Goal: Navigation & Orientation: Find specific page/section

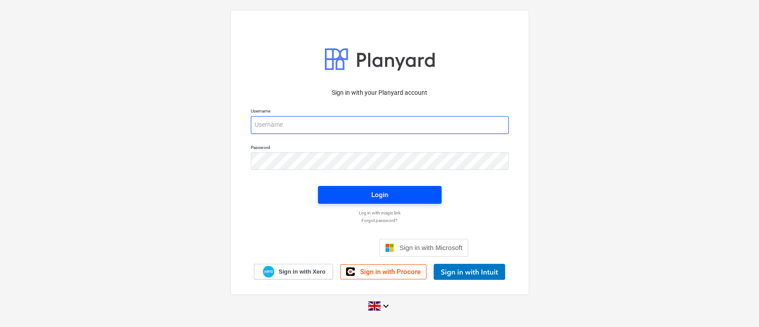
type input "[PERSON_NAME][EMAIL_ADDRESS][DOMAIN_NAME]"
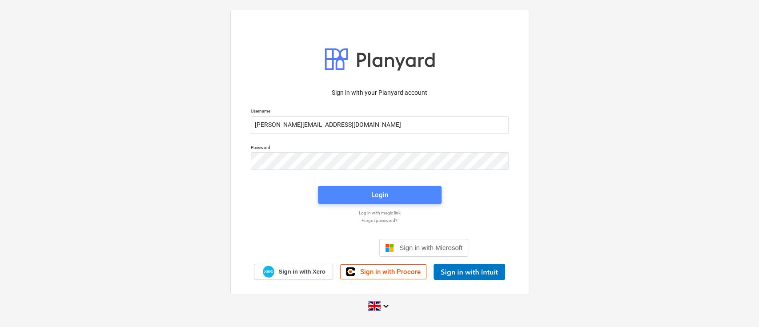
click at [419, 194] on span "Login" at bounding box center [380, 195] width 102 height 12
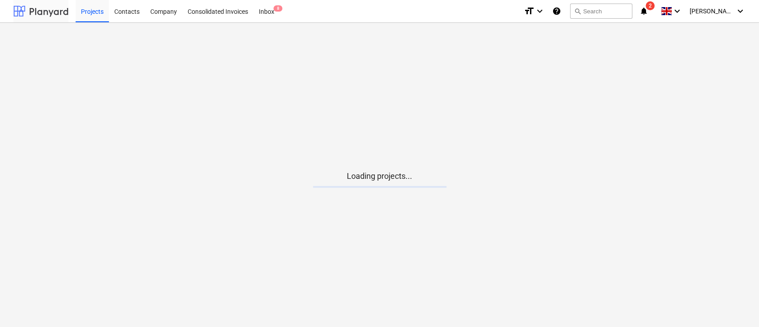
click at [54, 8] on div at bounding box center [40, 11] width 55 height 22
click at [48, 13] on div at bounding box center [40, 11] width 55 height 22
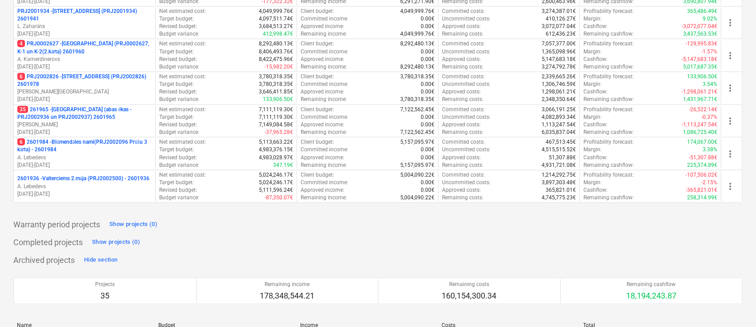
scroll to position [421, 0]
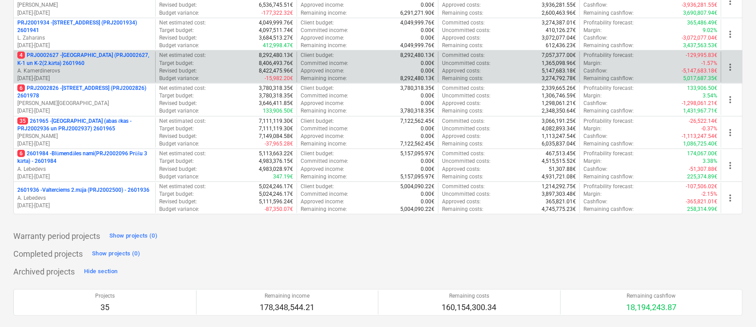
click at [39, 59] on p "4 PRJ0002627 - [GEOGRAPHIC_DATA] (PRJ0002627, K-1 un K-2(2.kārta) 2601960" at bounding box center [84, 59] width 134 height 15
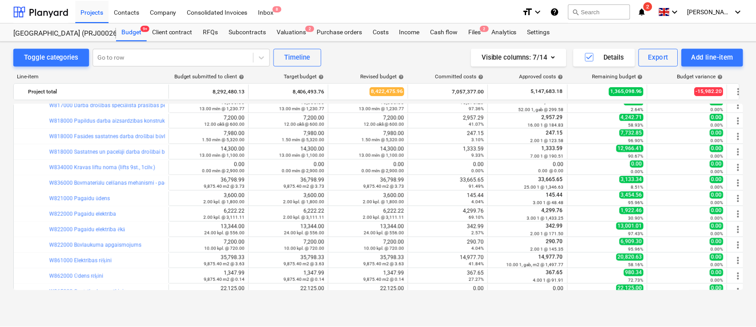
scroll to position [436, 0]
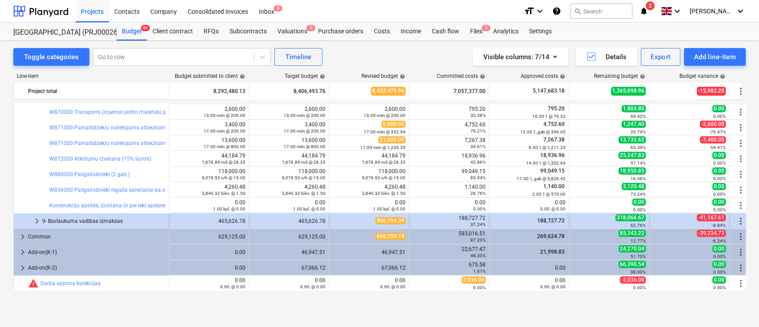
click at [30, 216] on div at bounding box center [24, 221] width 14 height 14
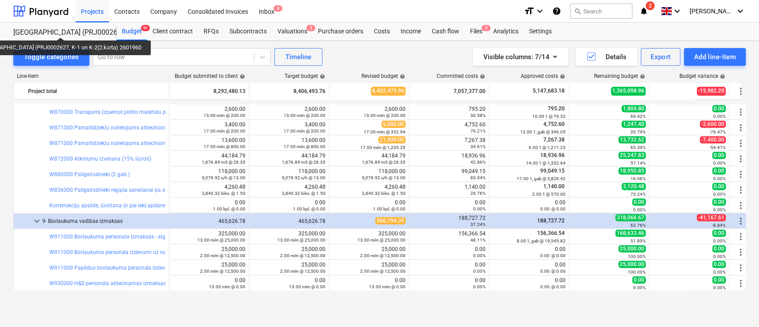
click at [49, 29] on div "[GEOGRAPHIC_DATA] (PRJ0002627, K-1 un K-2(2.kārta) 2601960" at bounding box center [59, 32] width 93 height 9
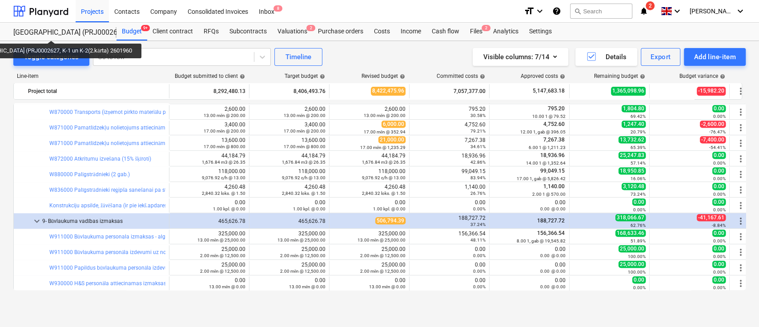
click at [40, 32] on div "[GEOGRAPHIC_DATA] (PRJ0002627, K-1 un K-2(2.kārta) 2601960" at bounding box center [59, 32] width 93 height 9
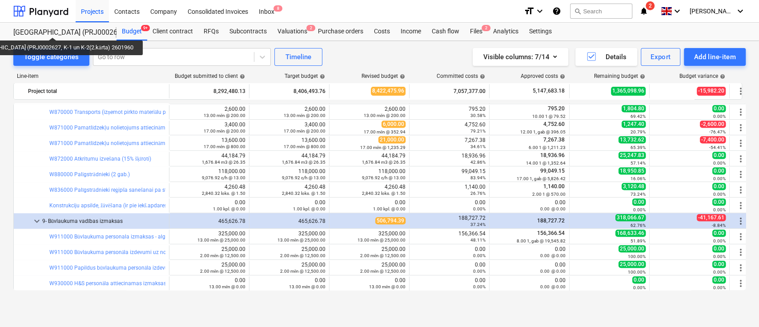
click at [41, 29] on div "[GEOGRAPHIC_DATA] (PRJ0002627, K-1 un K-2(2.kārta) 2601960" at bounding box center [59, 32] width 93 height 9
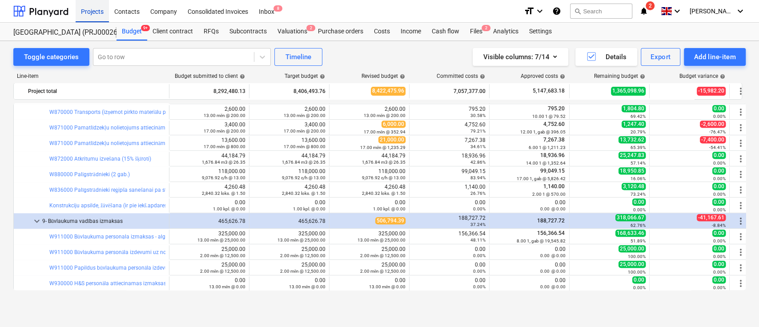
click at [90, 13] on div "Projects" at bounding box center [92, 11] width 33 height 23
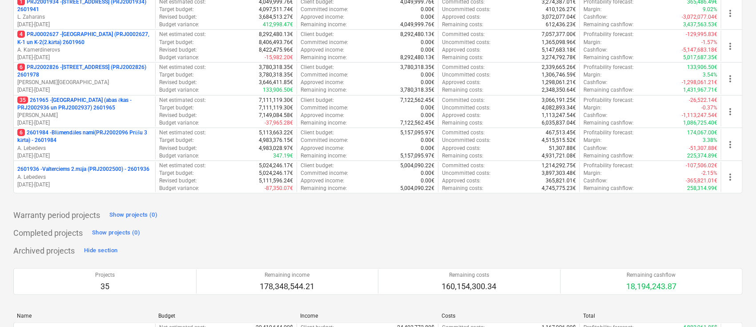
scroll to position [437, 0]
